Goal: Task Accomplishment & Management: Complete application form

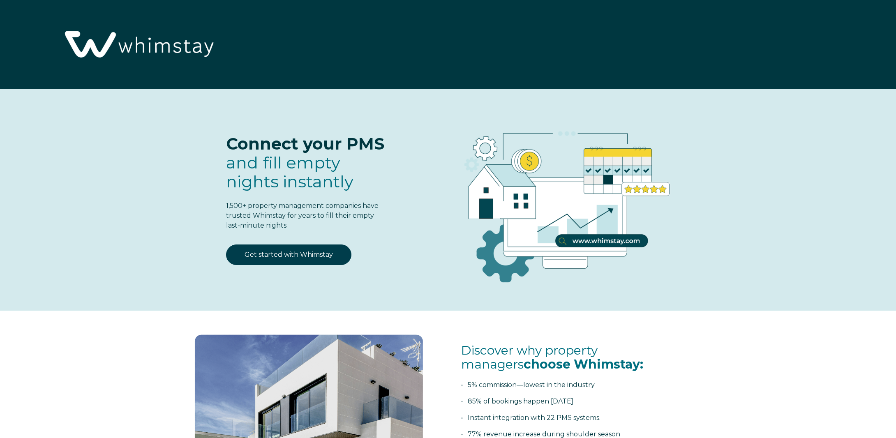
select select "US"
select select "Standard"
click at [309, 254] on link "Get started with Whimstay" at bounding box center [288, 254] width 125 height 21
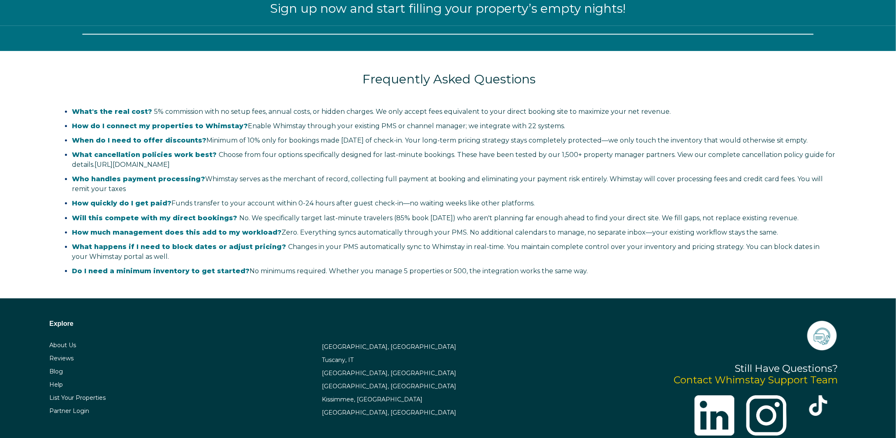
select select "US"
select select "Standard"
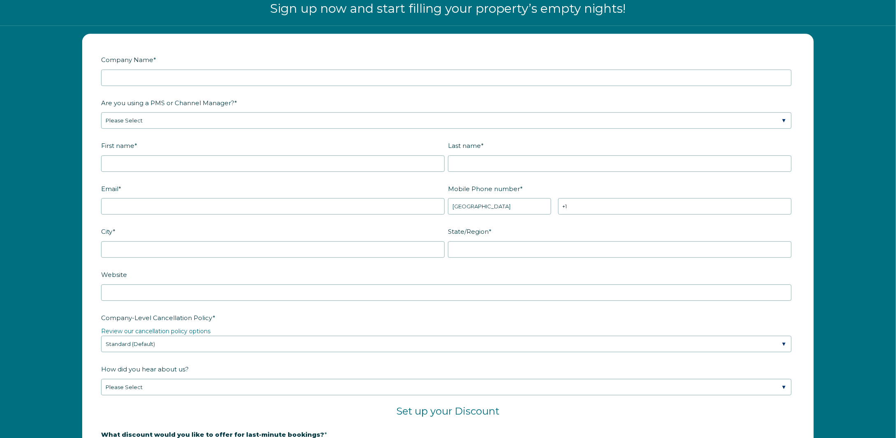
scroll to position [991, 0]
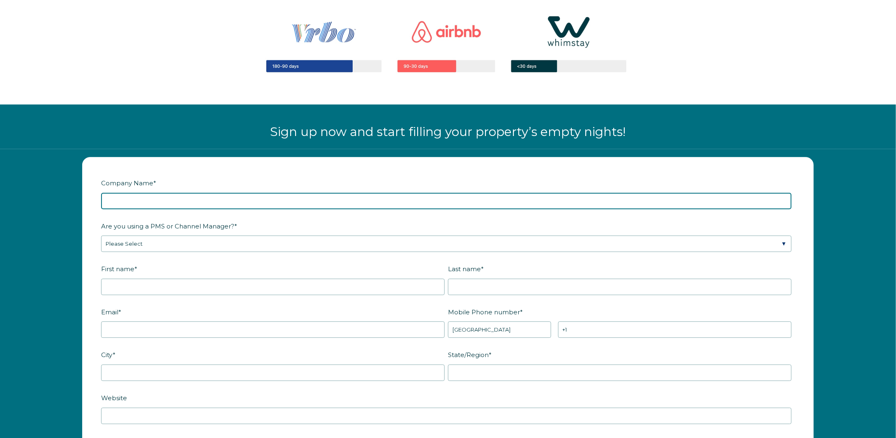
click at [244, 199] on input "Company Name *" at bounding box center [446, 201] width 690 height 16
type input "TAMON CAPITAL GROUP LLC"
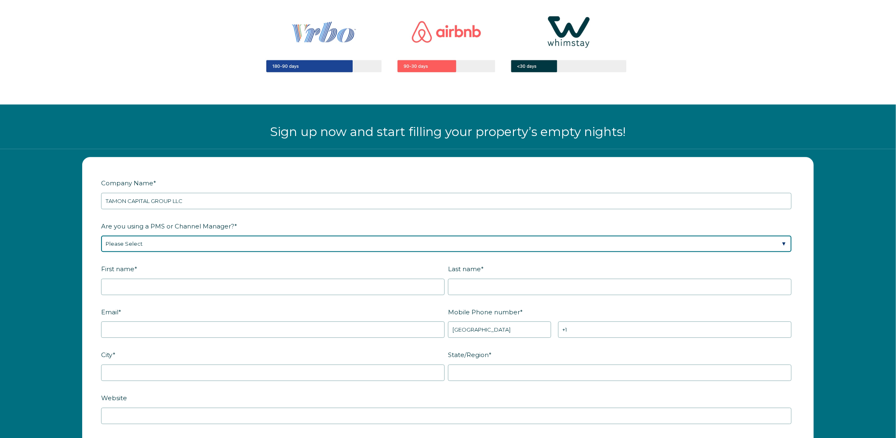
click at [183, 238] on select "Please Select Barefoot BookingPal Boost Brightside CiiRUS Escapia Guesty Hostaw…" at bounding box center [446, 243] width 690 height 16
select select "Guesty"
click at [101, 235] on select "Please Select Barefoot BookingPal Boost Brightside CiiRUS Escapia Guesty Hostaw…" at bounding box center [446, 243] width 690 height 16
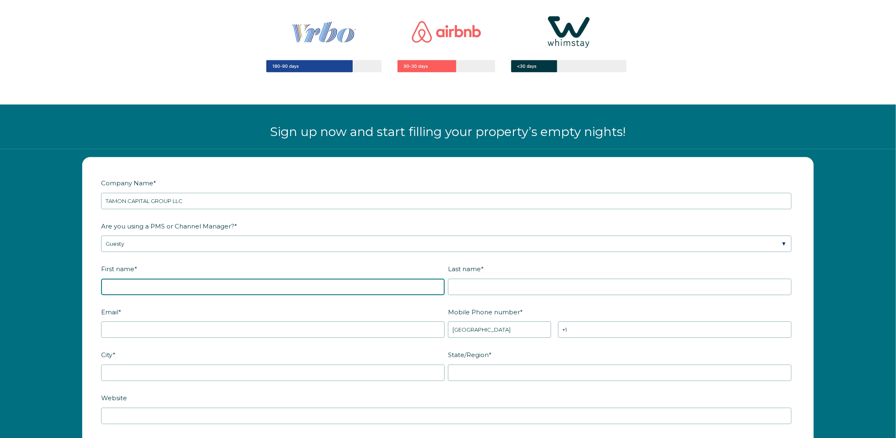
click at [155, 281] on input "First name *" at bounding box center [273, 287] width 344 height 16
type input "Ndasi"
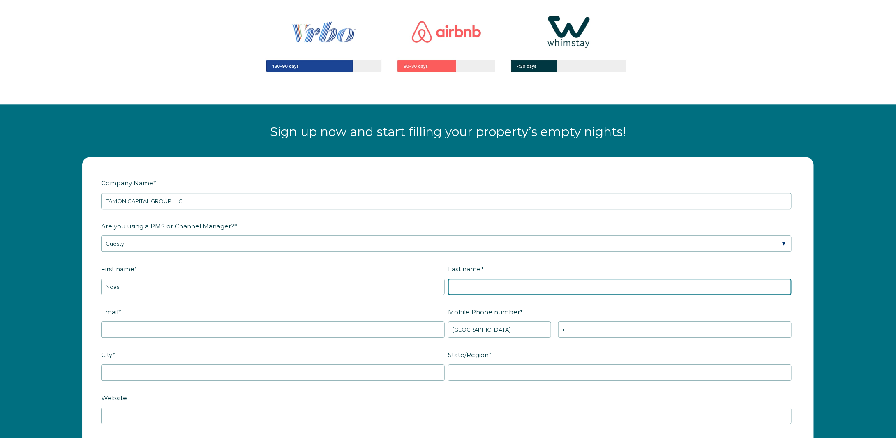
type input "Tamon Bah"
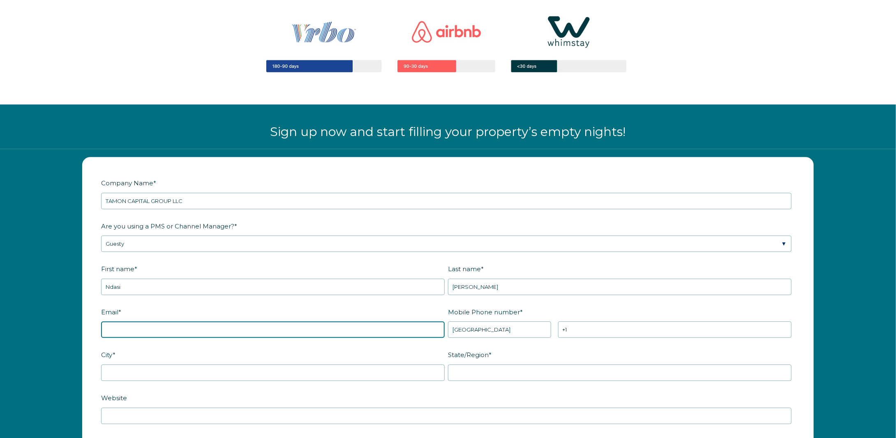
type input "tbndasi@yahoo.com"
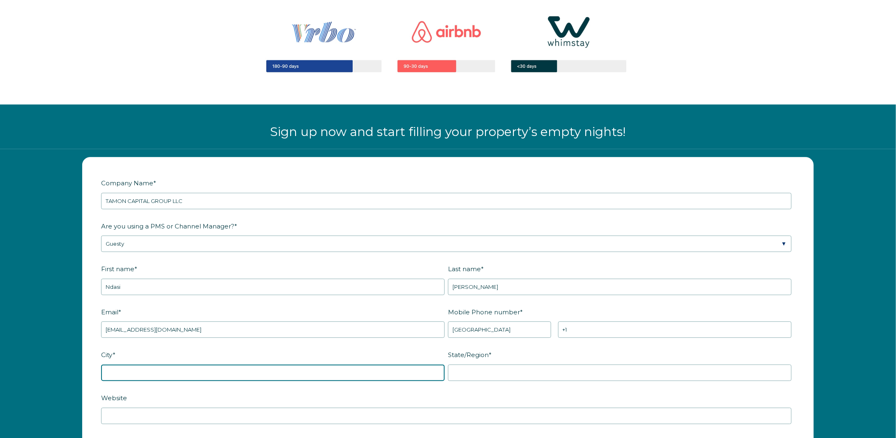
type input "Richmond"
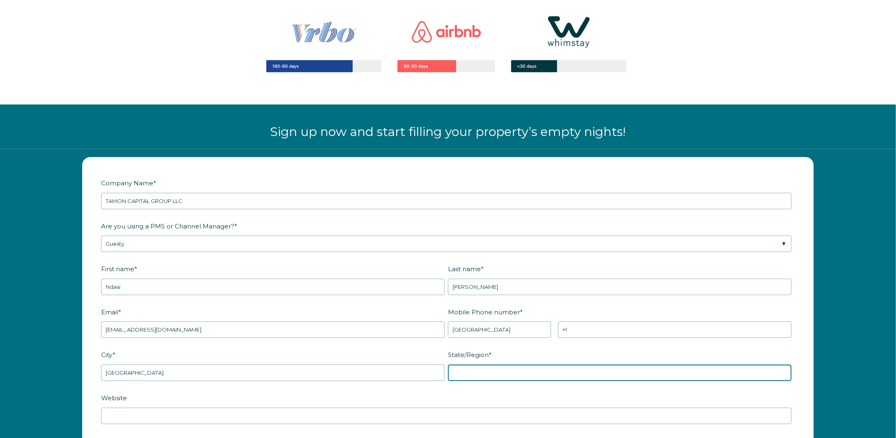
type input "TX"
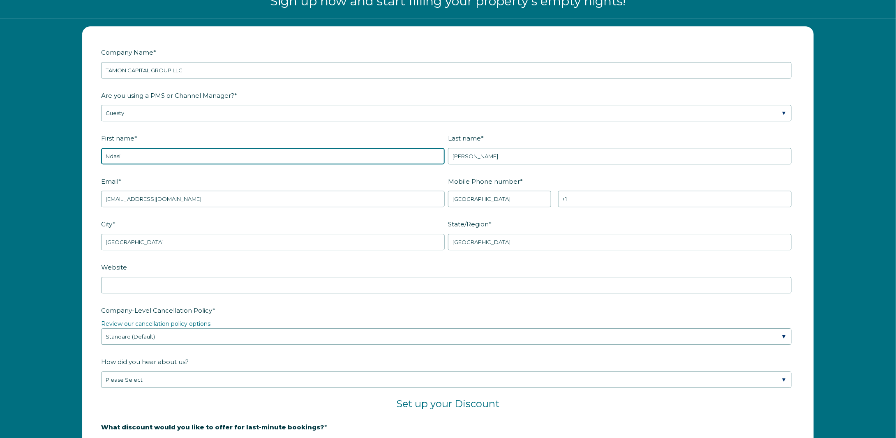
scroll to position [1238, 0]
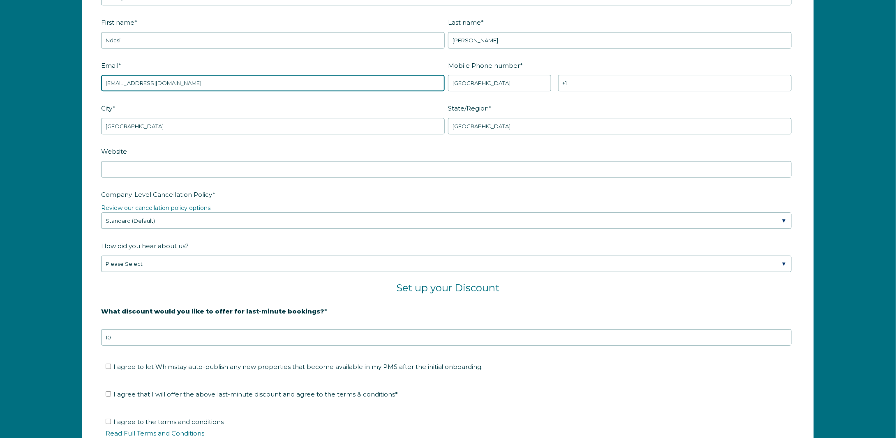
drag, startPoint x: 181, startPoint y: 79, endPoint x: 48, endPoint y: 76, distance: 132.8
click at [48, 76] on div "Company Name * TAMON CAPITAL GROUP LLC Are you using a PMS or Channel Manager? …" at bounding box center [448, 219] width 896 height 634
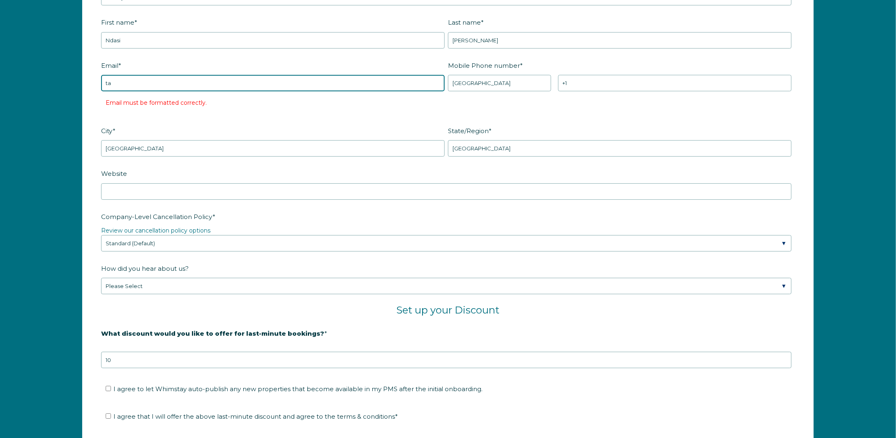
type input "tamon@tamon-capital.com"
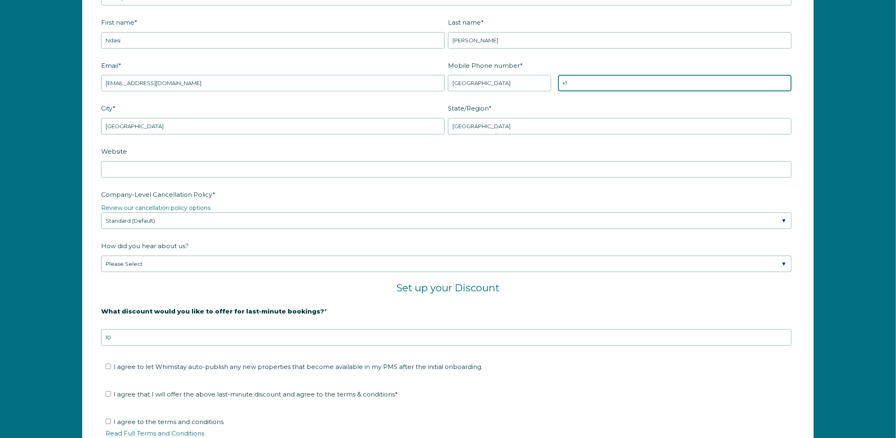
click at [588, 80] on input "+1" at bounding box center [674, 83] width 233 height 16
type input "+1 5035933057"
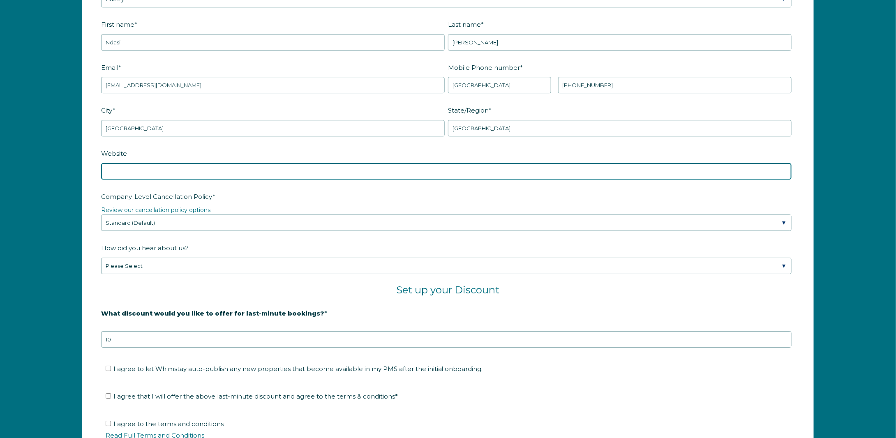
click at [252, 168] on input "Website" at bounding box center [446, 171] width 690 height 16
paste input "https://homesteadnacogdoches.guestybookings.com/en"
type input "https://homesteadnacogdoches.guestybookings.com/en"
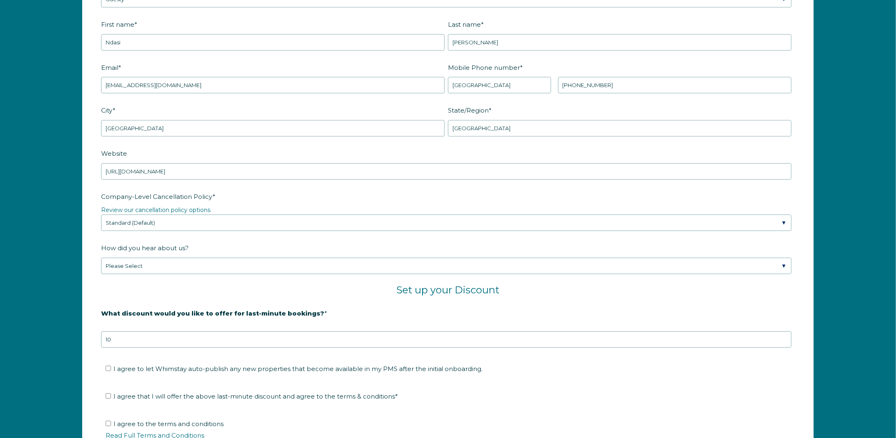
click at [91, 185] on form "Company Name * TAMON CAPITAL GROUP LLC Are you using a PMS or Channel Manager? …" at bounding box center [448, 217] width 731 height 608
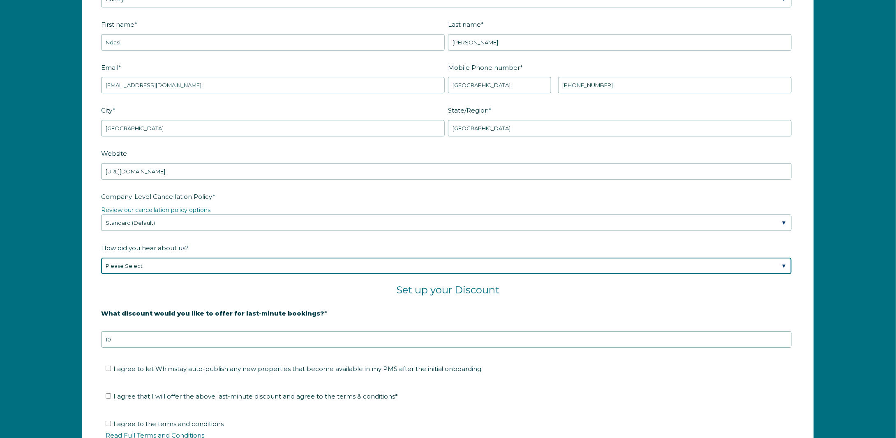
click at [208, 258] on select "Please Select Found Whimstay through a Google search Spoke to a Whimstay salesp…" at bounding box center [446, 266] width 690 height 16
select select "Google Search"
click at [101, 258] on select "Please Select Found Whimstay through a Google search Spoke to a Whimstay salesp…" at bounding box center [446, 266] width 690 height 16
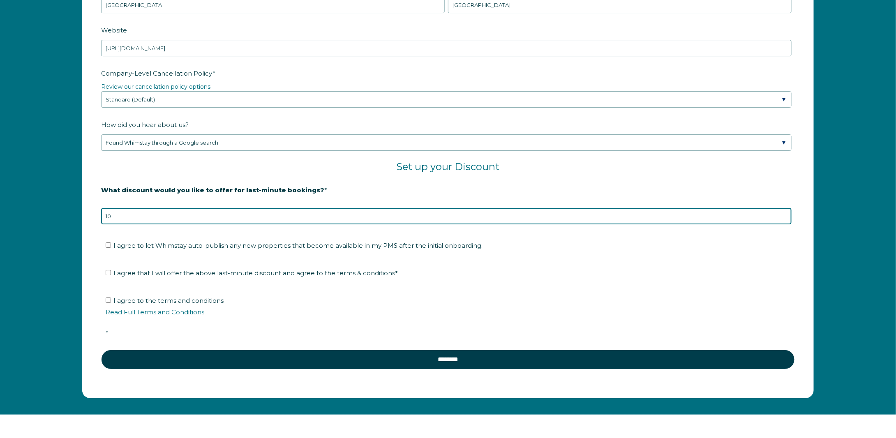
drag, startPoint x: 130, startPoint y: 217, endPoint x: 84, endPoint y: 213, distance: 46.1
click at [84, 213] on form "Company Name * TAMON CAPITAL GROUP LLC Are you using a PMS or Channel Manager? …" at bounding box center [448, 94] width 731 height 608
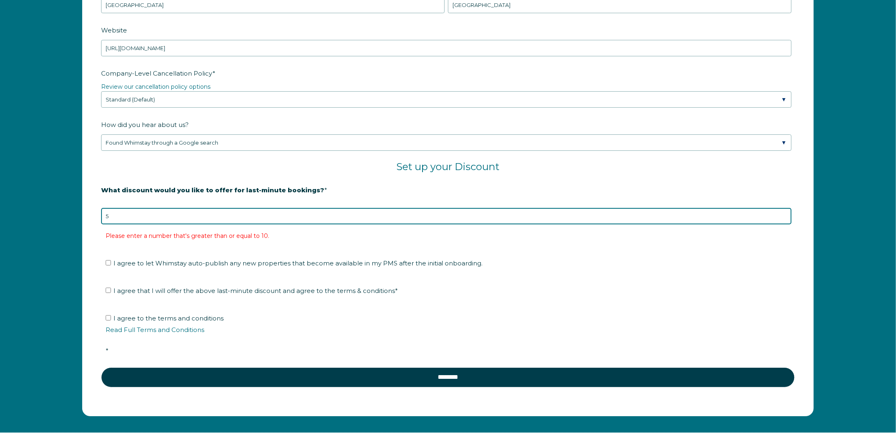
drag, startPoint x: 100, startPoint y: 213, endPoint x: 79, endPoint y: 214, distance: 21.4
click at [79, 213] on div "Company Name * TAMON CAPITAL GROUP LLC Are you using a PMS or Channel Manager? …" at bounding box center [448, 102] width 748 height 627
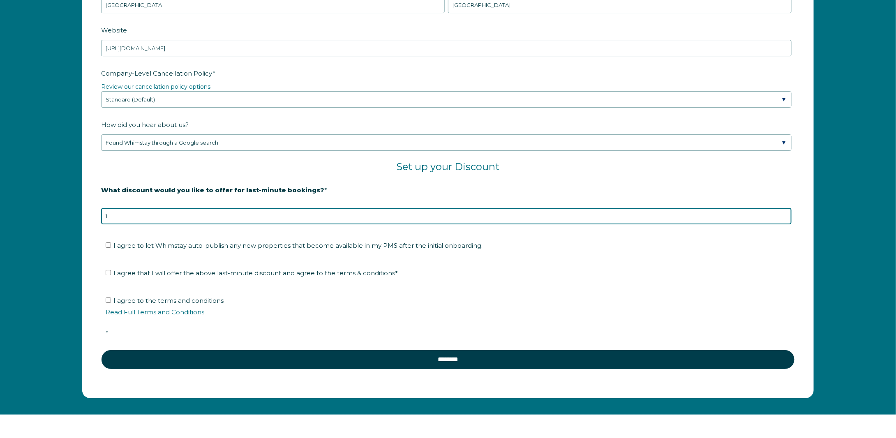
type input "10"
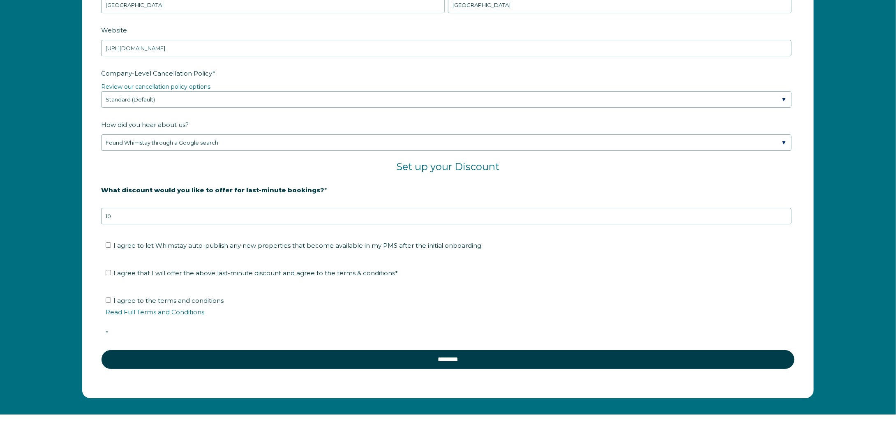
click at [120, 227] on fieldset "What discount would you like to offer for last-minute bookings? * 20% is recomm…" at bounding box center [448, 209] width 694 height 52
click at [108, 242] on input "I agree to let Whimstay auto-publish any new properties that become available i…" at bounding box center [108, 244] width 5 height 5
checkbox input "true"
click at [108, 270] on input "I agree that I will offer the above last-minute discount and agree to the terms…" at bounding box center [108, 272] width 5 height 5
checkbox input "true"
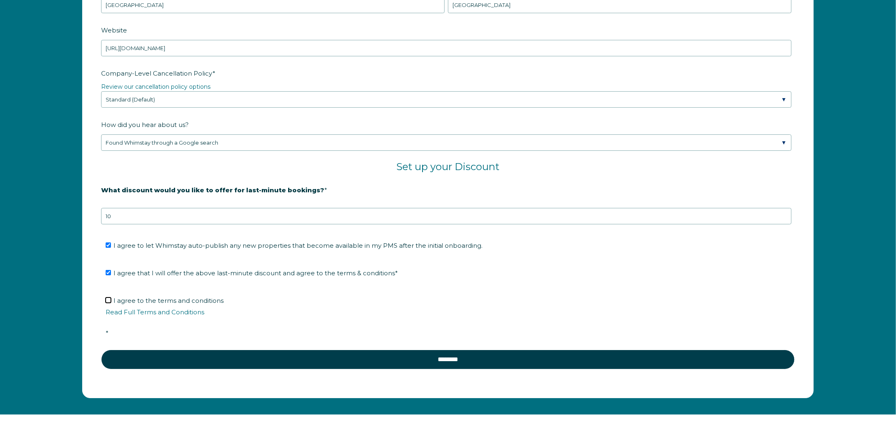
click at [108, 297] on input "I agree to the terms and conditions Read Full Terms and Conditions *" at bounding box center [108, 299] width 5 height 5
checkbox input "true"
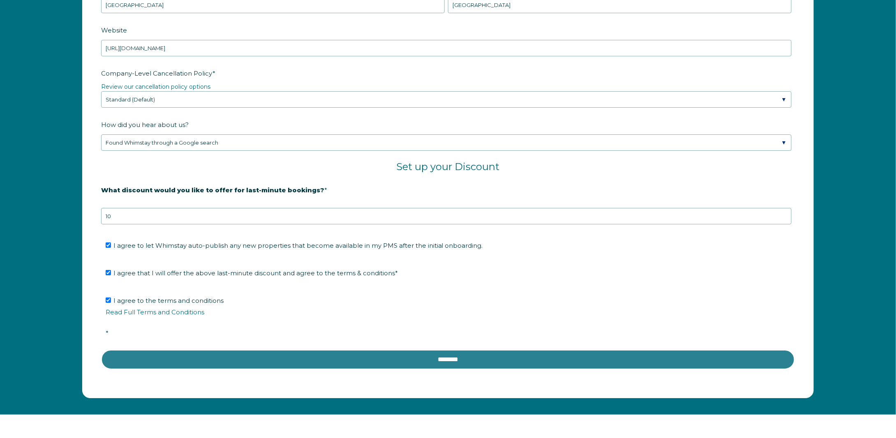
click at [415, 354] on input "********" at bounding box center [448, 360] width 694 height 20
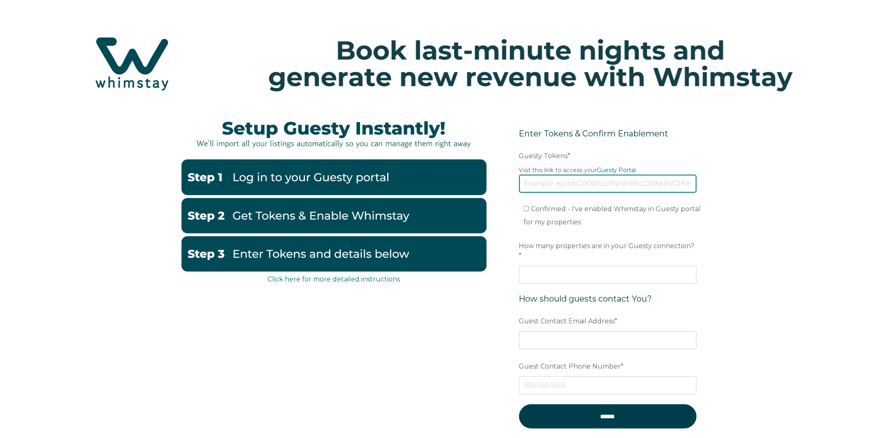
click at [546, 185] on input "Guesty Tokens *" at bounding box center [608, 184] width 178 height 18
paste input "eyJhbGciOiJIUzI1NiIsInR5cCI6IkpXVCJ9.eyJ0b2tlbklkIjoiNjhlMThkYzE5NzVmMTkyYjlkYm…"
type input "eyJhbGciOiJIUzI1NiIsInR5cCI6IkpXVCJ9.eyJ0b2tlbklkIjoiNjhlMThkYzE5NzVmMTkyYjlkYm…"
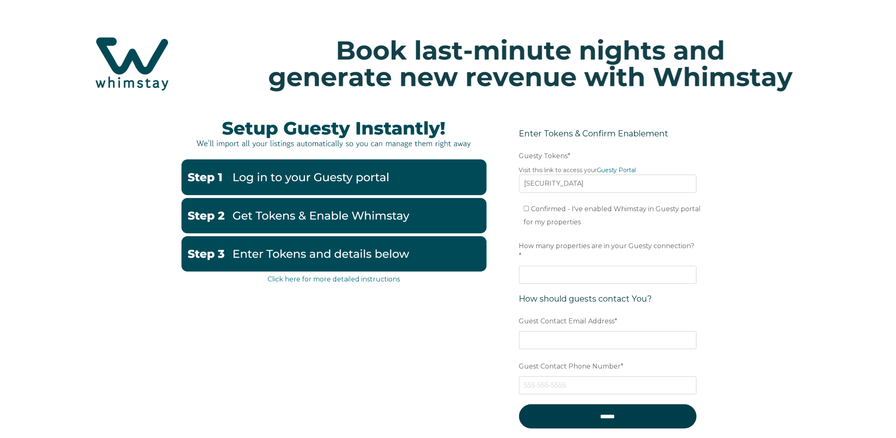
click at [749, 211] on div "Click here for more detailed instructions Enter Tokens & Confirm Enablement Pre…" at bounding box center [448, 300] width 896 height 380
click at [528, 207] on input "Confirmed - I've enabled Whimstay in Guesty portal for my properties" at bounding box center [525, 208] width 5 height 5
checkbox input "true"
click at [561, 266] on input "How many properties are in your Guesty connection? *" at bounding box center [608, 275] width 178 height 18
type input "4"
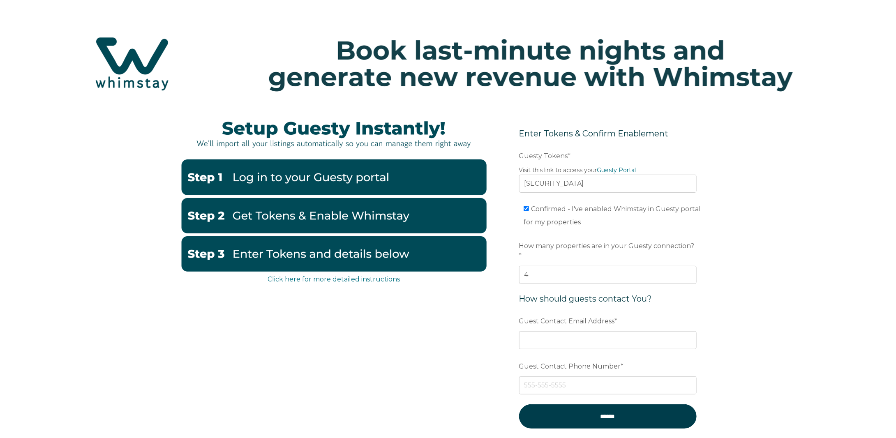
click at [769, 278] on div "Click here for more detailed instructions Enter Tokens & Confirm Enablement Pre…" at bounding box center [448, 300] width 896 height 380
click at [569, 331] on input "Guest Contact Email Address *" at bounding box center [608, 340] width 178 height 18
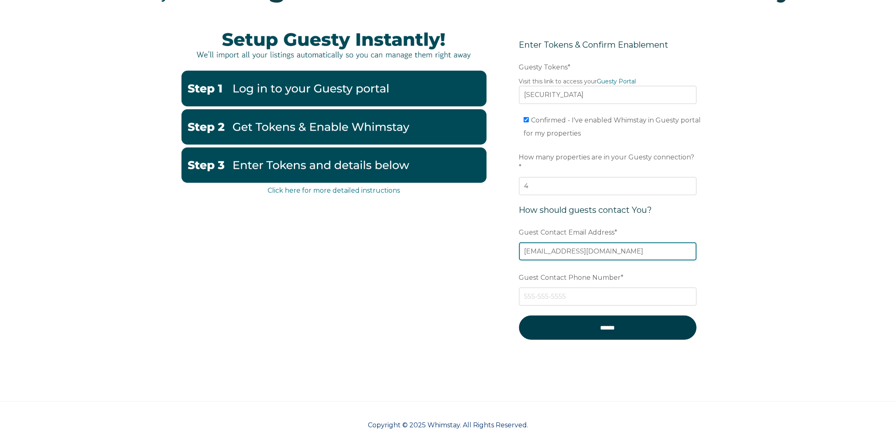
type input "tamon@tamon-capital.com"
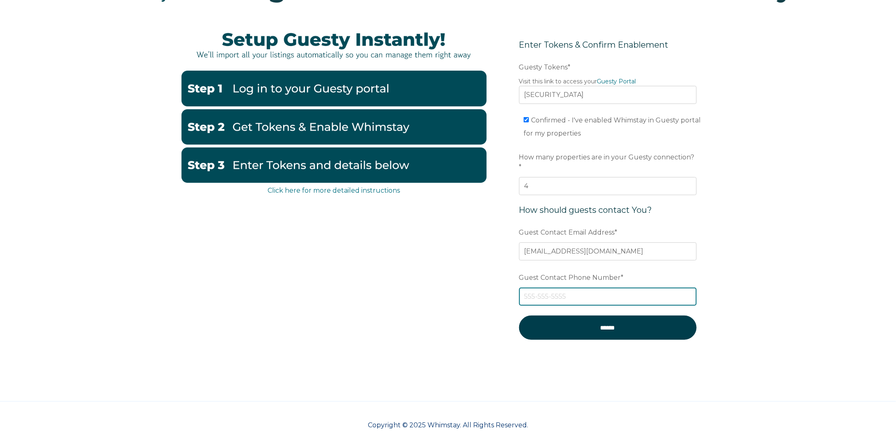
click at [554, 288] on input "Guest Contact Phone Number *" at bounding box center [608, 297] width 178 height 18
type input "5035933057"
click at [436, 335] on div "Click here for more detailed instructions Enter Tokens & Confirm Enablement Pre…" at bounding box center [448, 194] width 534 height 347
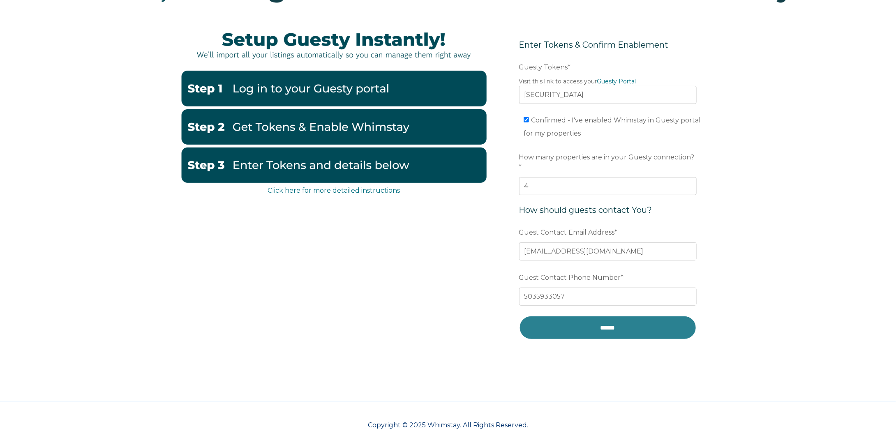
click at [593, 316] on input "******" at bounding box center [608, 328] width 178 height 24
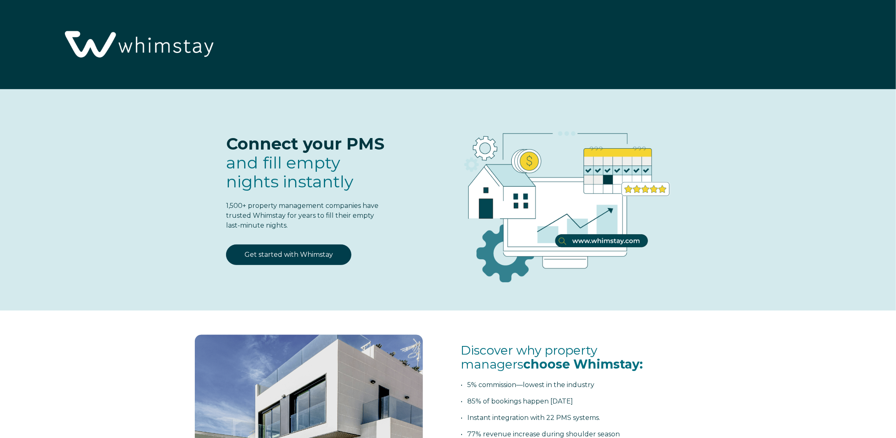
select select "US"
select select "Standard"
